Goal: Information Seeking & Learning: Learn about a topic

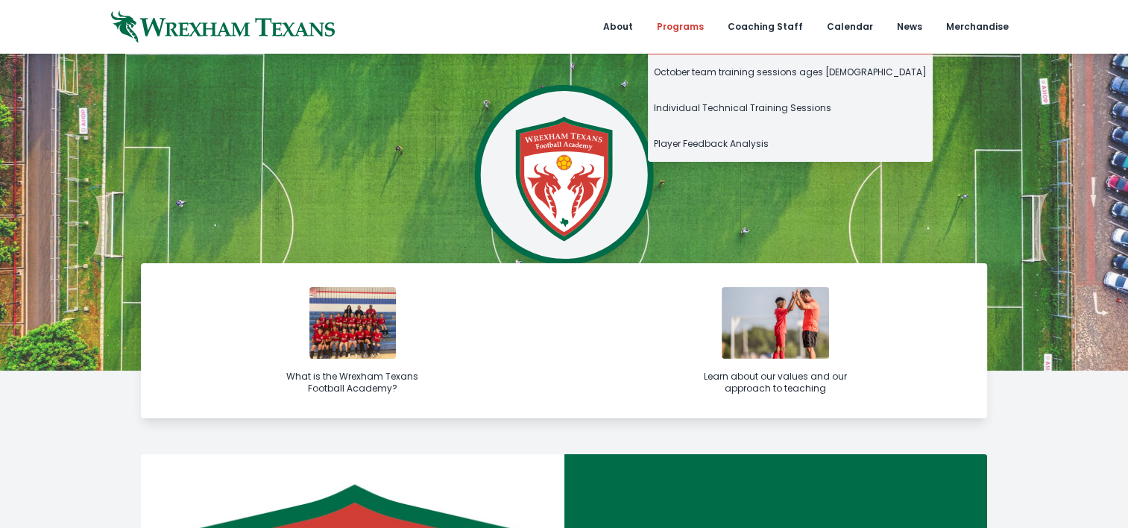
click at [704, 24] on link "Programs" at bounding box center [680, 27] width 65 height 54
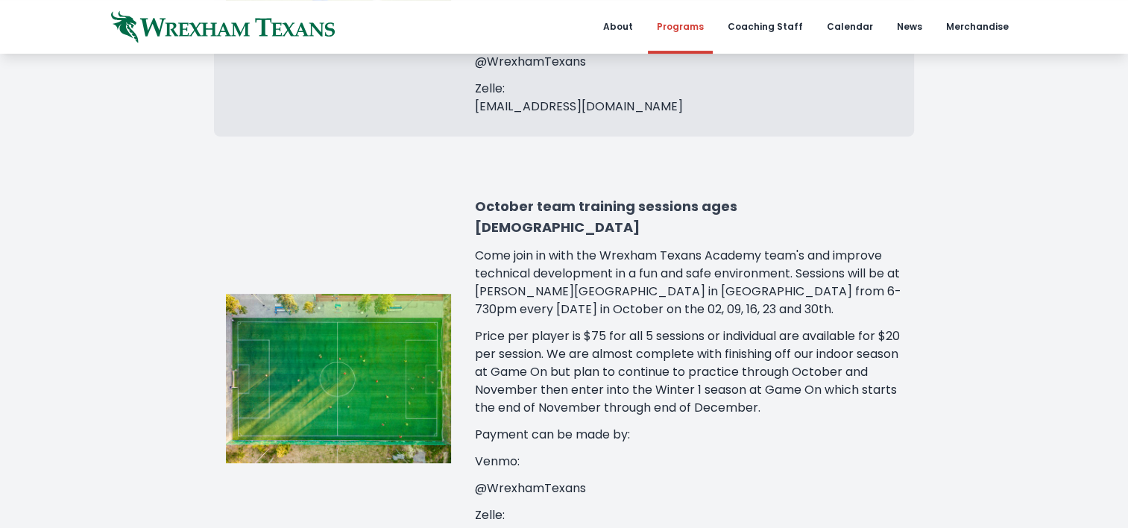
scroll to position [614, 0]
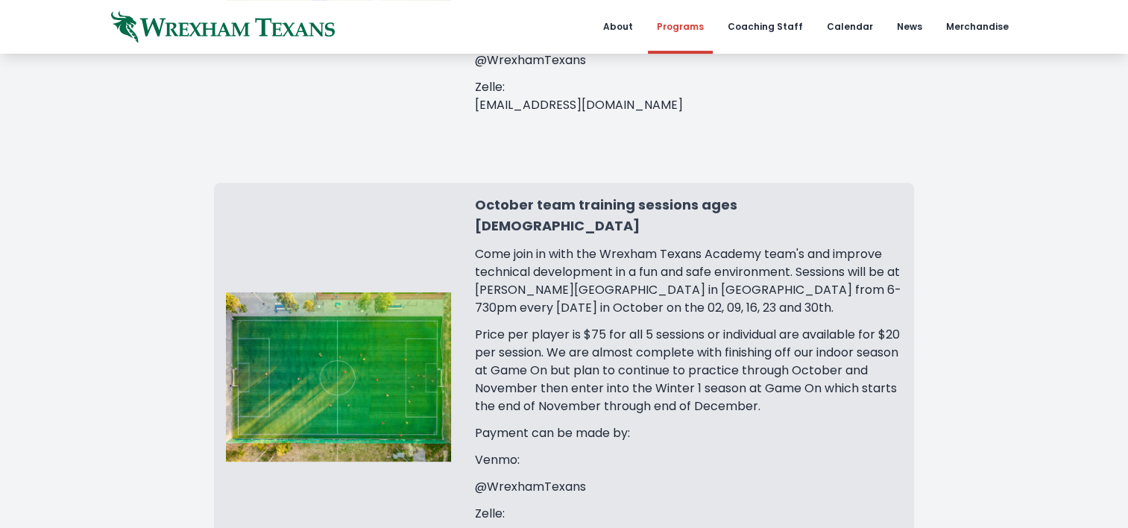
click at [729, 195] on h3 "October team training sessions ages [DEMOGRAPHIC_DATA]" at bounding box center [688, 216] width 427 height 42
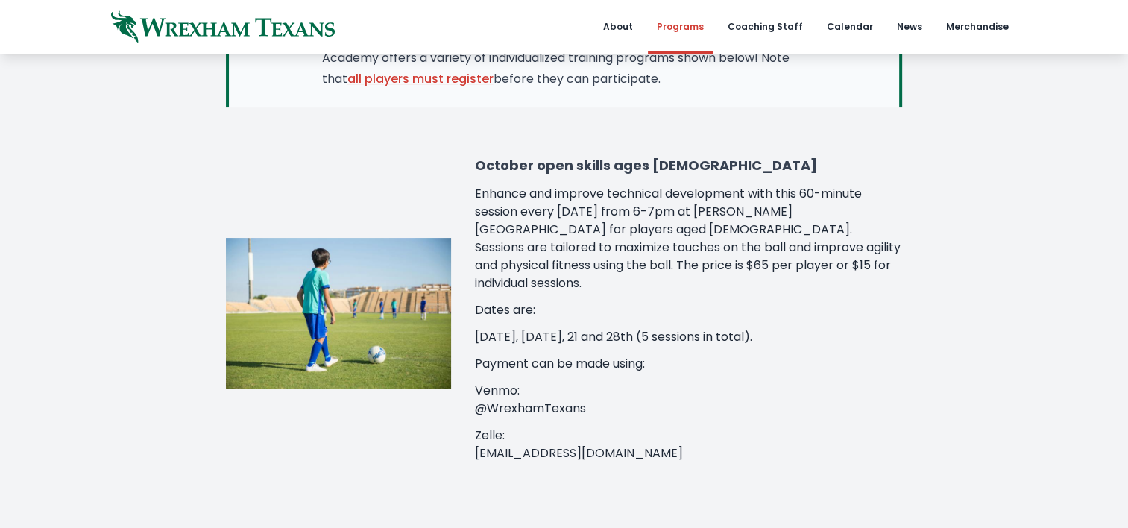
scroll to position [265, 0]
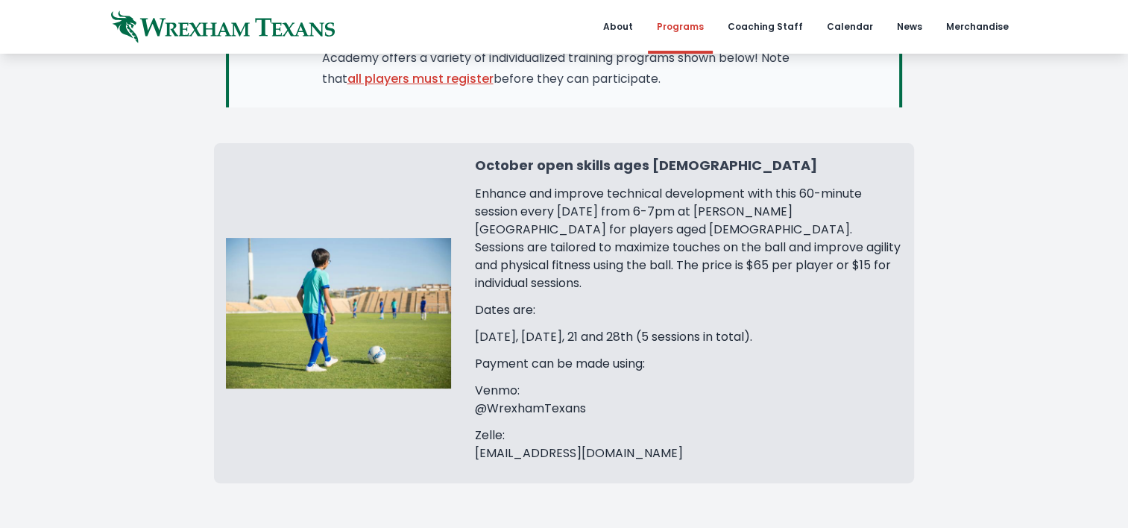
click at [591, 169] on h3 "October open skills ages [DEMOGRAPHIC_DATA]" at bounding box center [688, 165] width 427 height 21
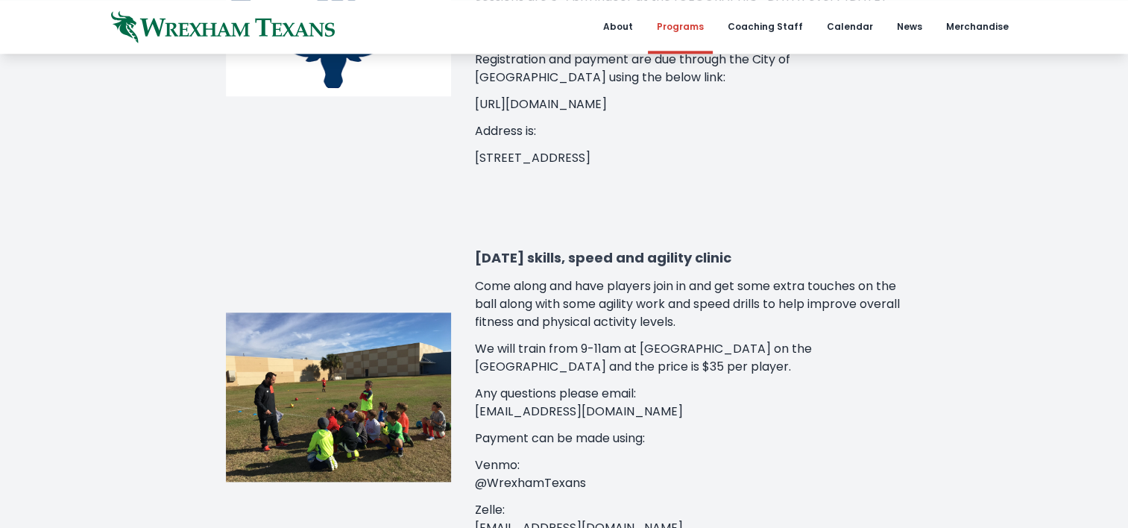
scroll to position [1765, 0]
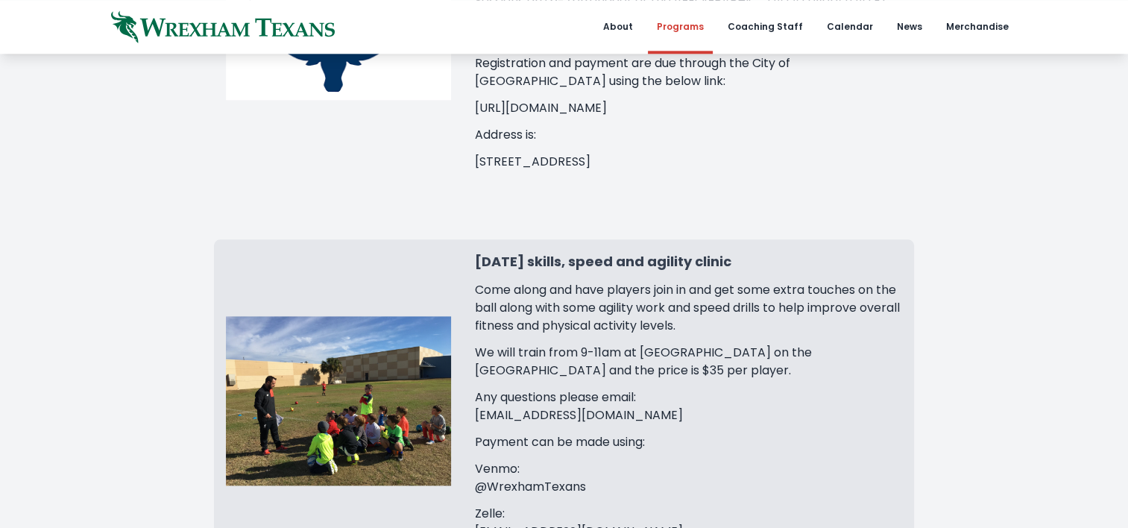
click at [723, 251] on h3 "[DATE] skills, speed and agility clinic" at bounding box center [688, 261] width 427 height 21
